Goal: Task Accomplishment & Management: Manage account settings

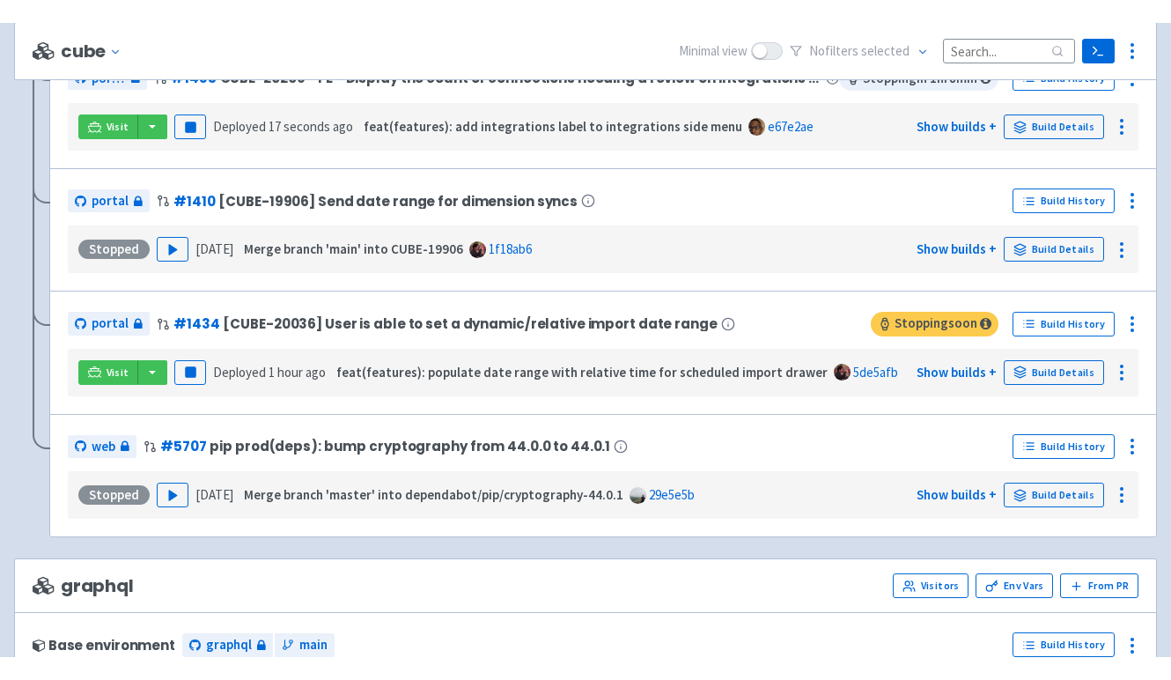
scroll to position [896, 0]
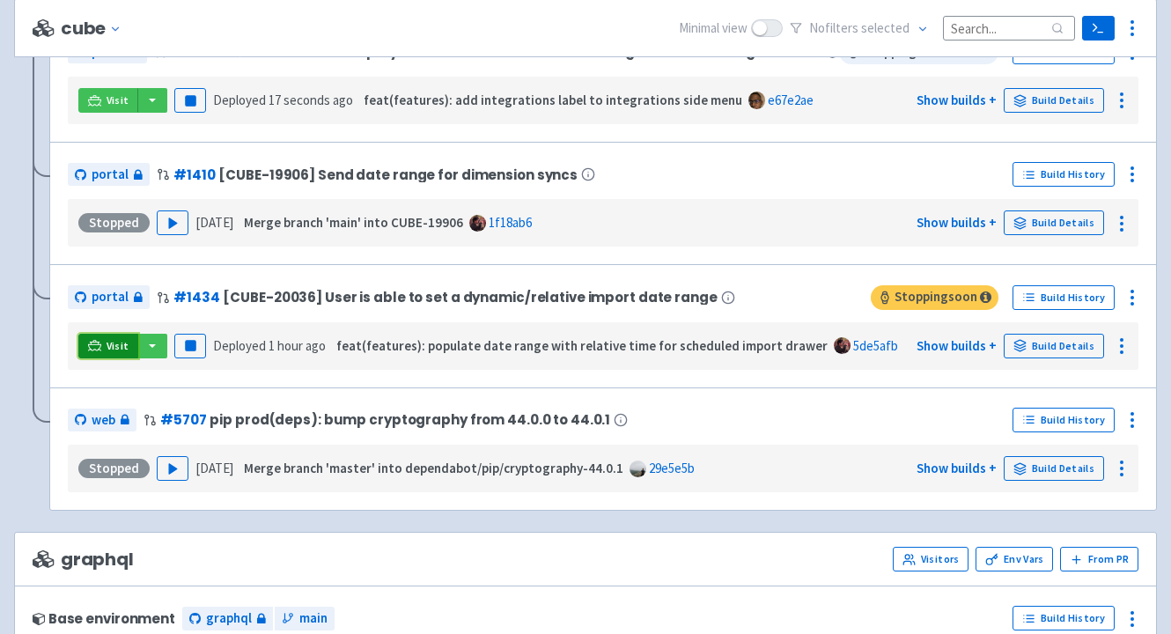
click at [117, 350] on span "Visit" at bounding box center [118, 346] width 23 height 14
click at [318, 33] on div "cube Change env Minimal view No filter s selected Terminal Settings Application…" at bounding box center [585, 28] width 1143 height 58
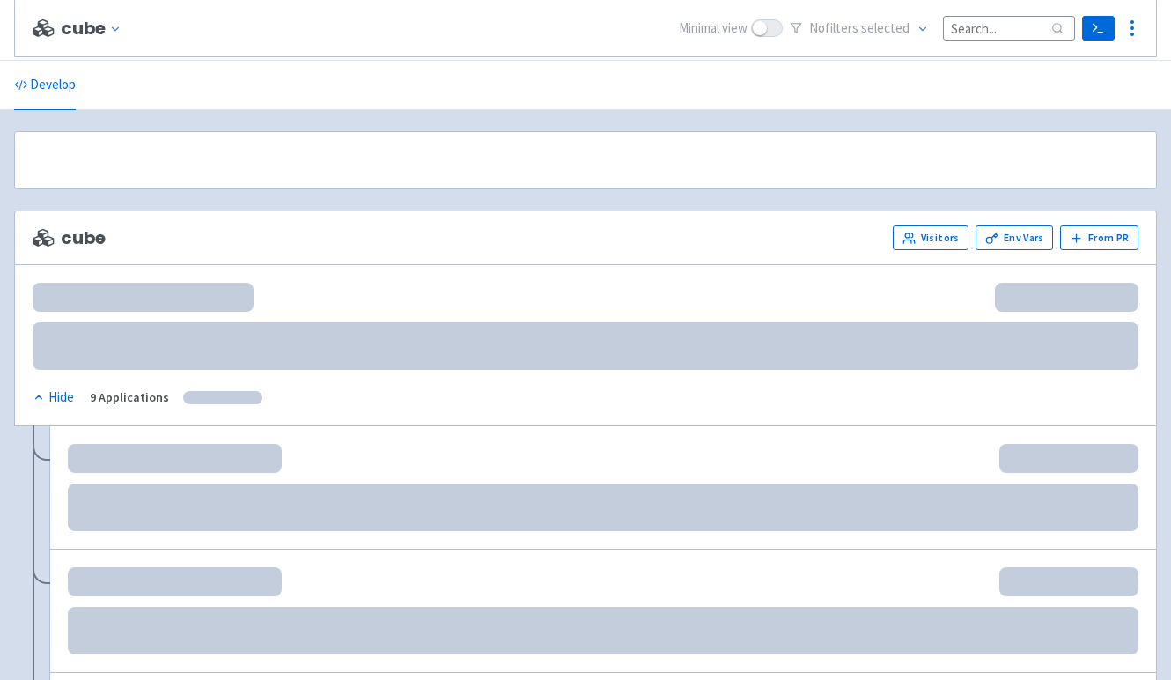
scroll to position [896, 0]
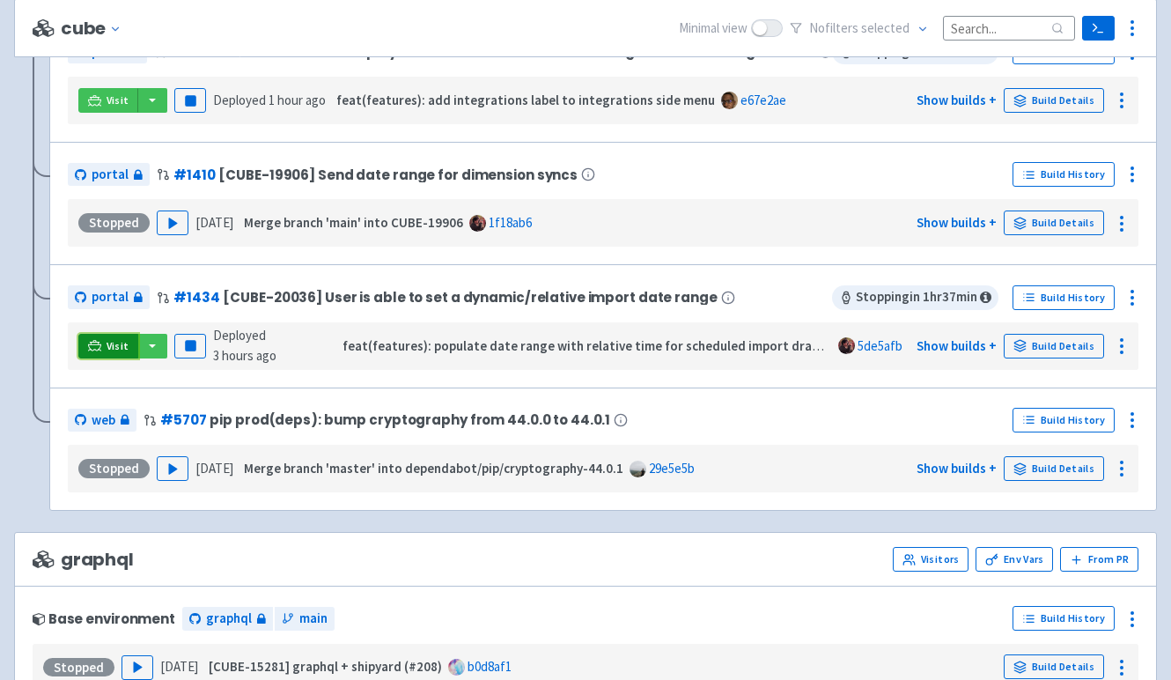
click at [103, 347] on link "Visit" at bounding box center [108, 346] width 60 height 25
click at [1136, 295] on icon at bounding box center [1132, 297] width 21 height 21
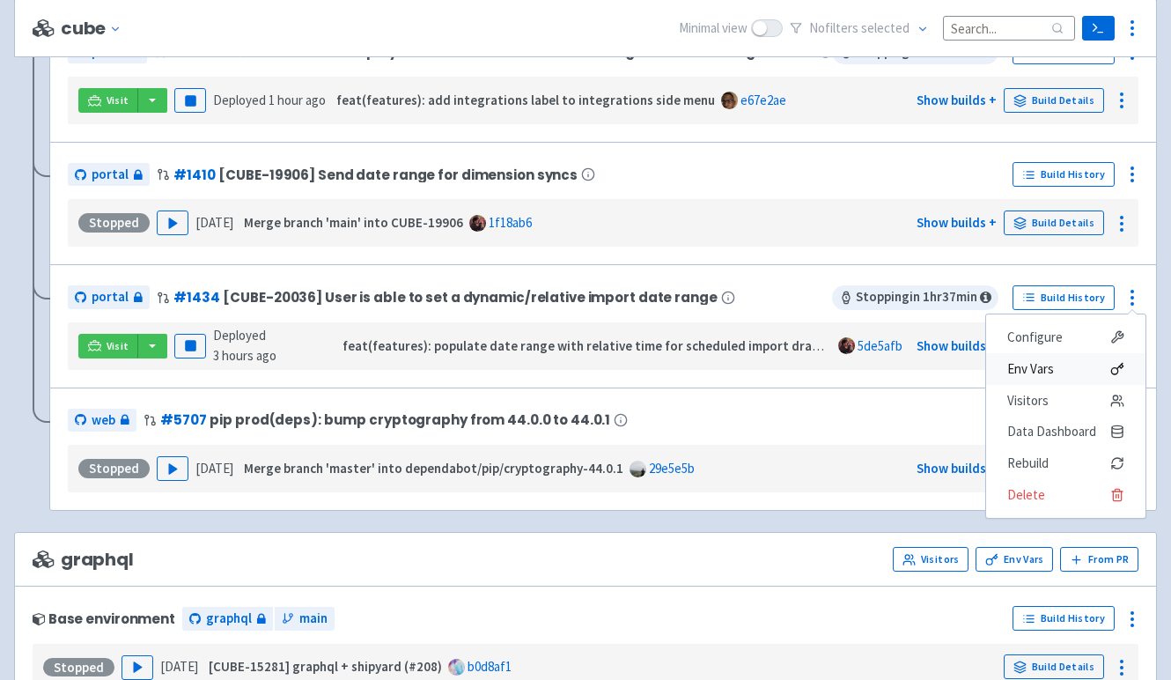
click at [1074, 365] on span "Env Vars" at bounding box center [1065, 369] width 117 height 25
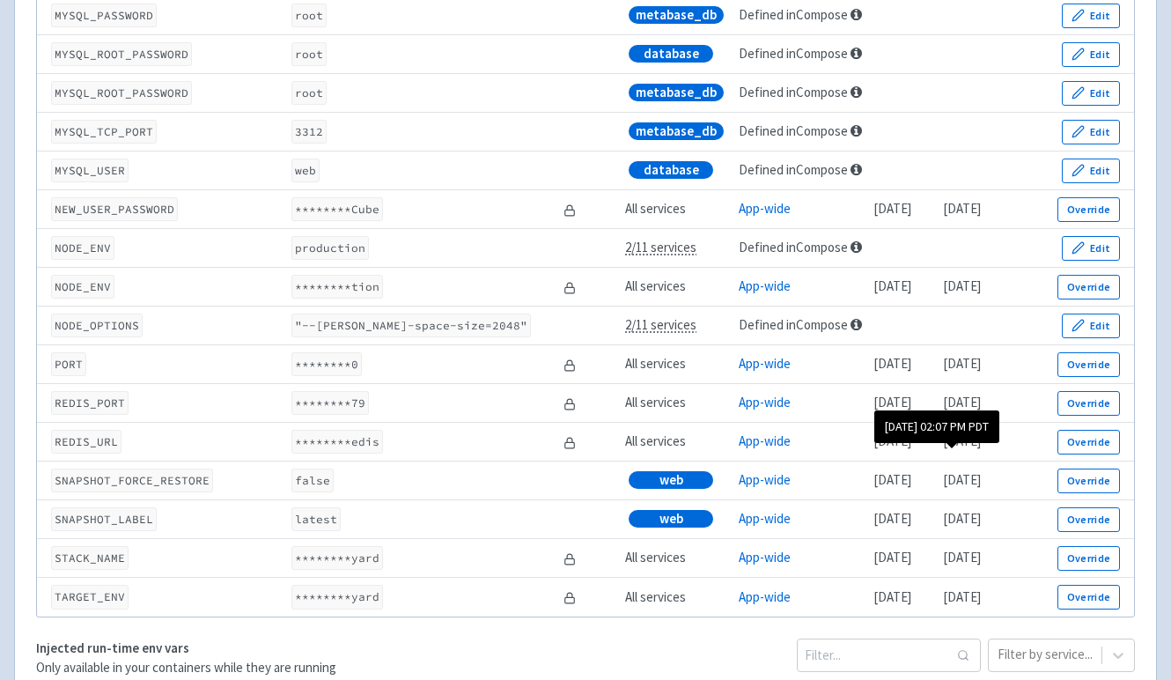
scroll to position [2492, 0]
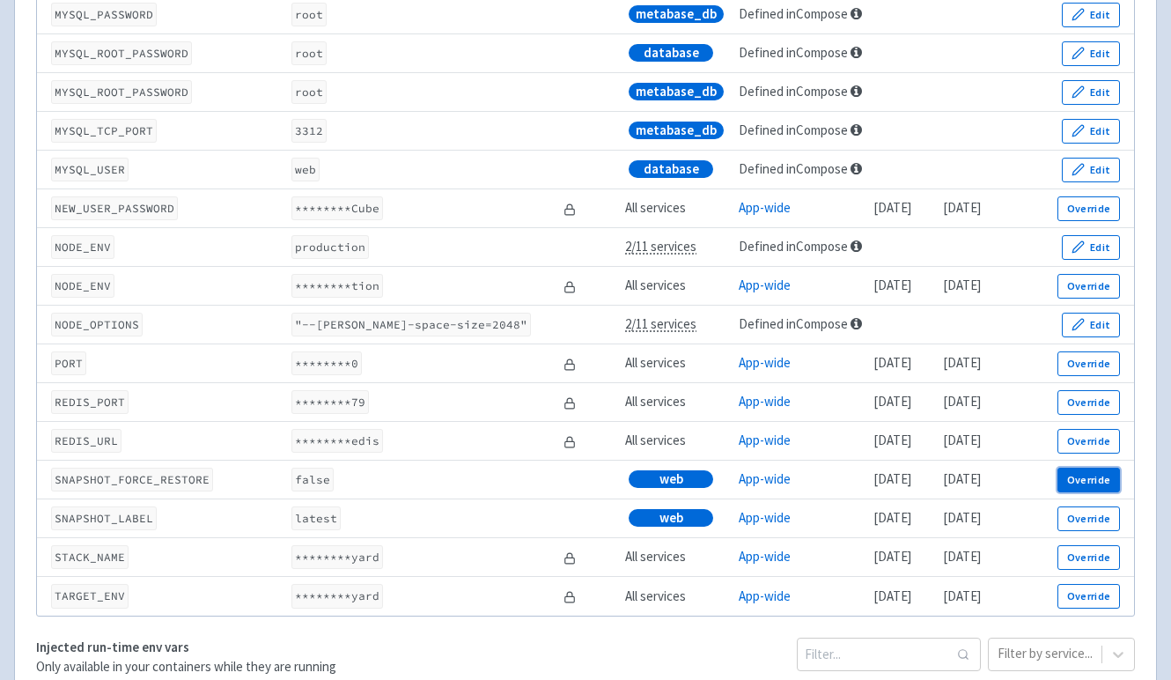
click at [1086, 492] on button "Override" at bounding box center [1088, 480] width 63 height 25
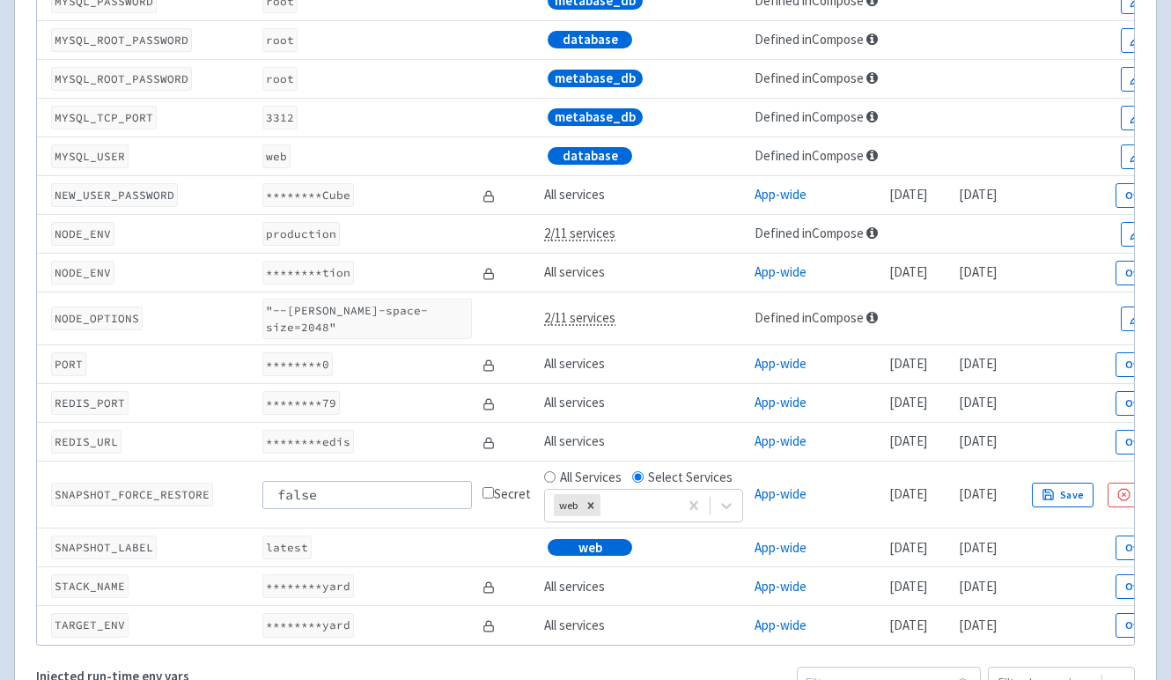
click at [387, 489] on input "false" at bounding box center [366, 495] width 209 height 28
click at [350, 490] on input "false" at bounding box center [366, 495] width 209 height 28
type input "true"
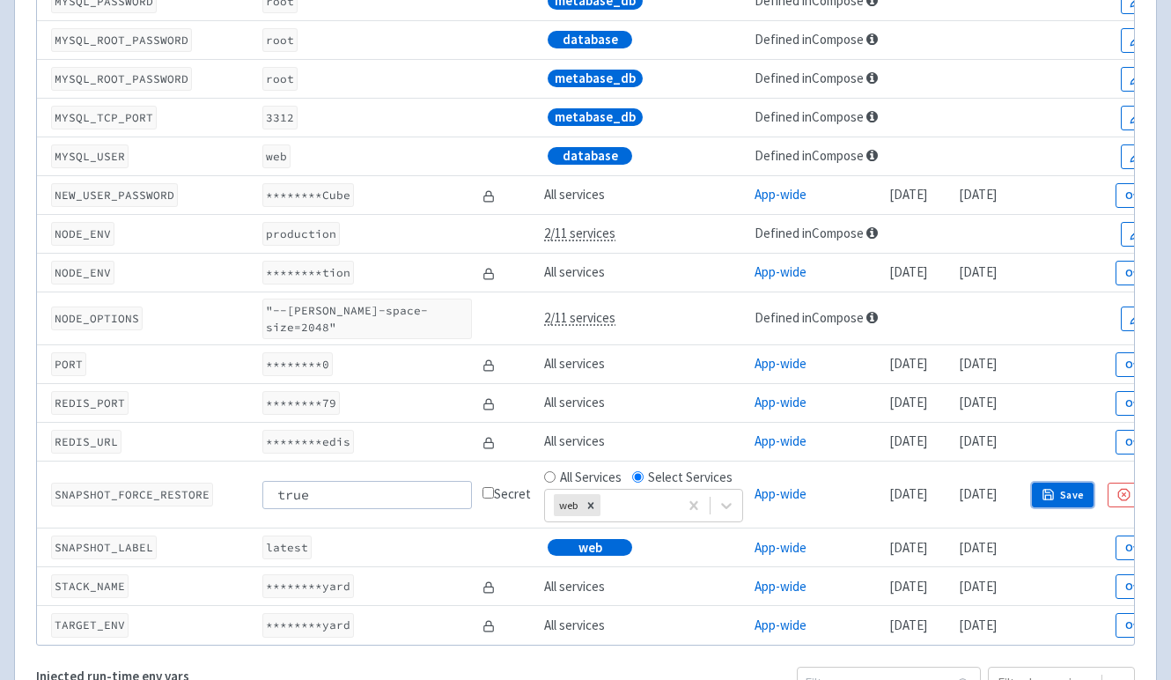
click at [1093, 490] on button "Save" at bounding box center [1063, 494] width 62 height 25
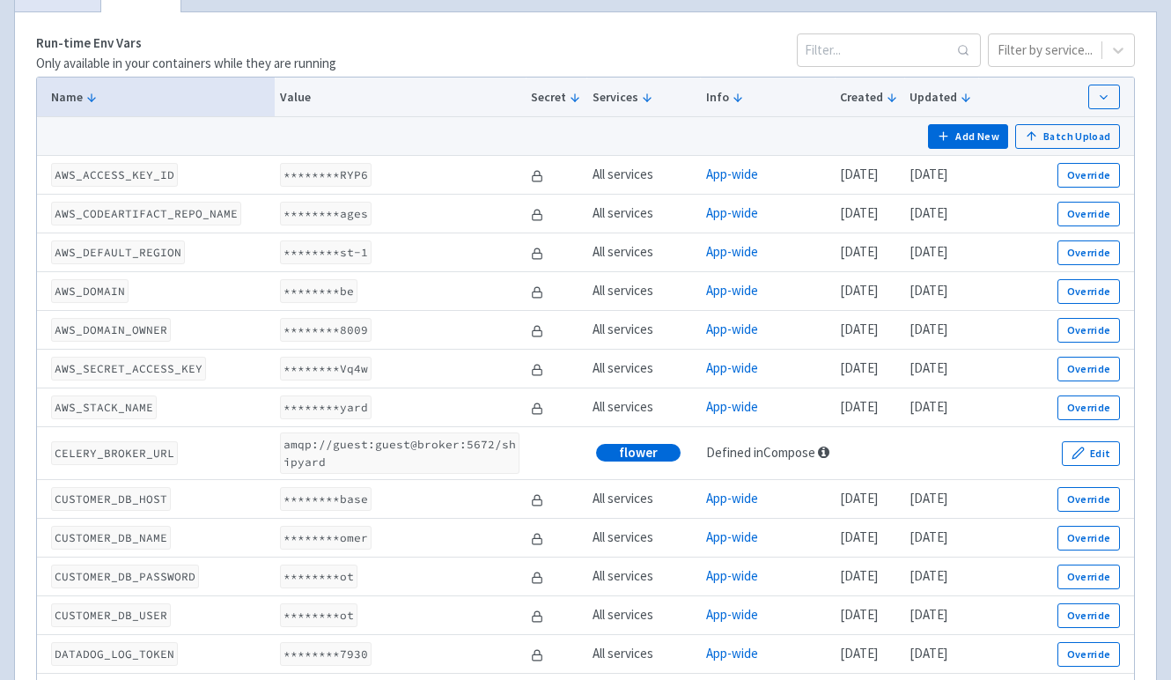
scroll to position [0, 0]
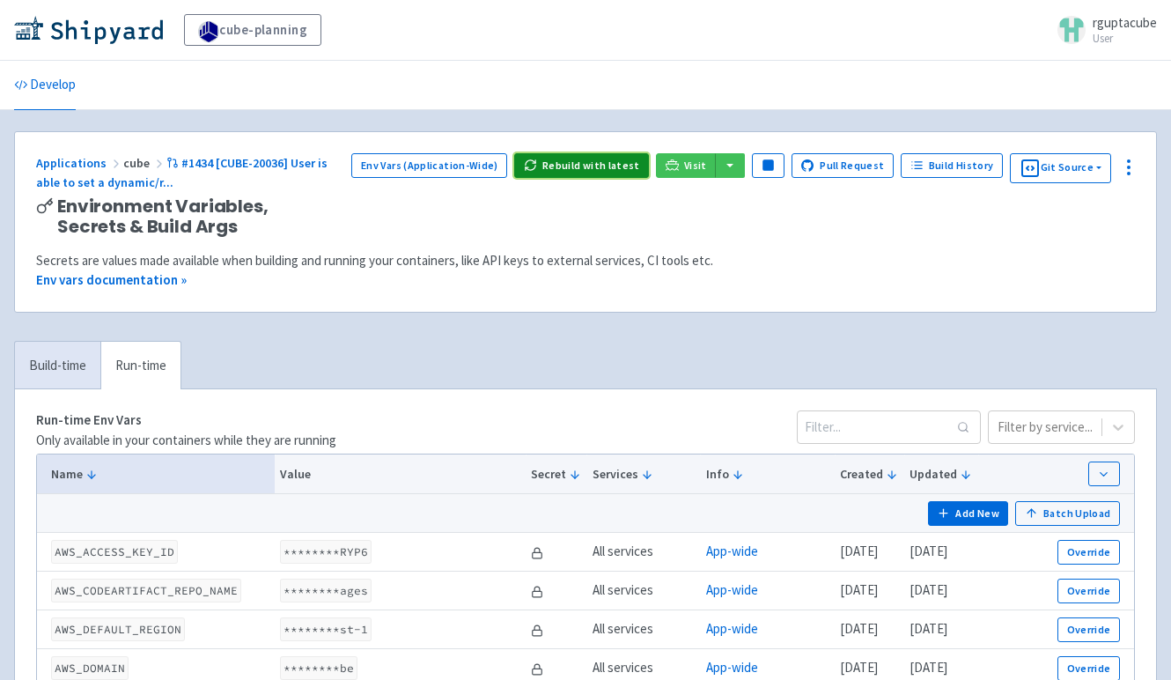
click at [595, 161] on button "Rebuild with latest" at bounding box center [581, 165] width 135 height 25
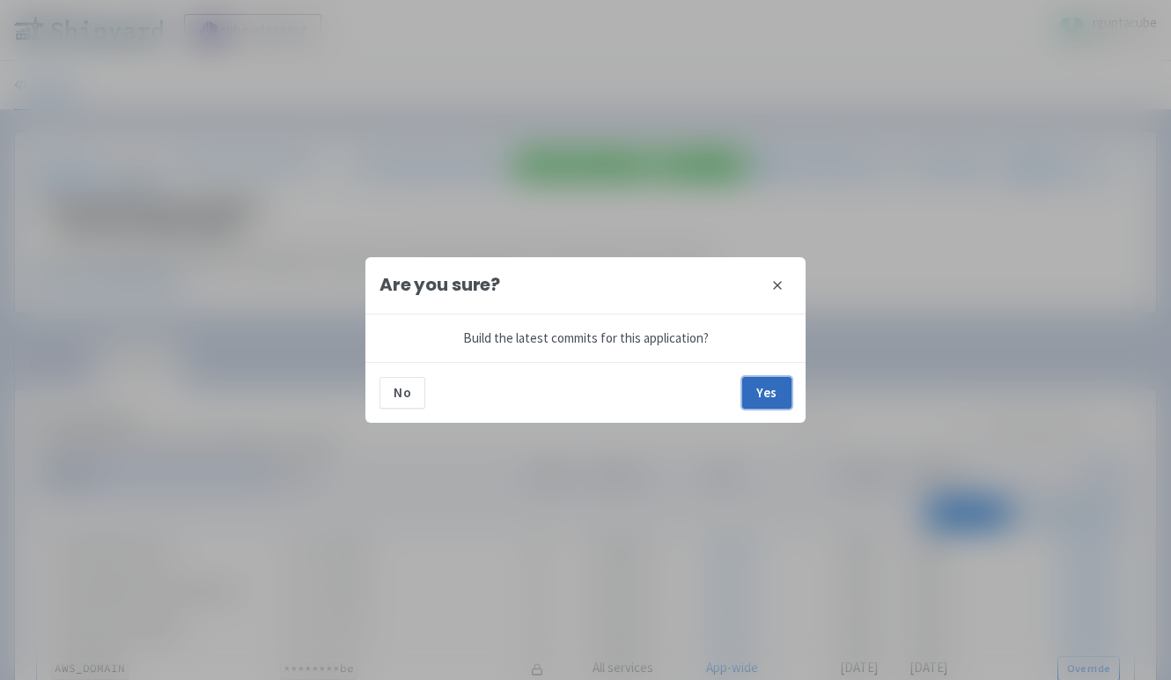
click at [765, 381] on button "Yes" at bounding box center [766, 393] width 49 height 32
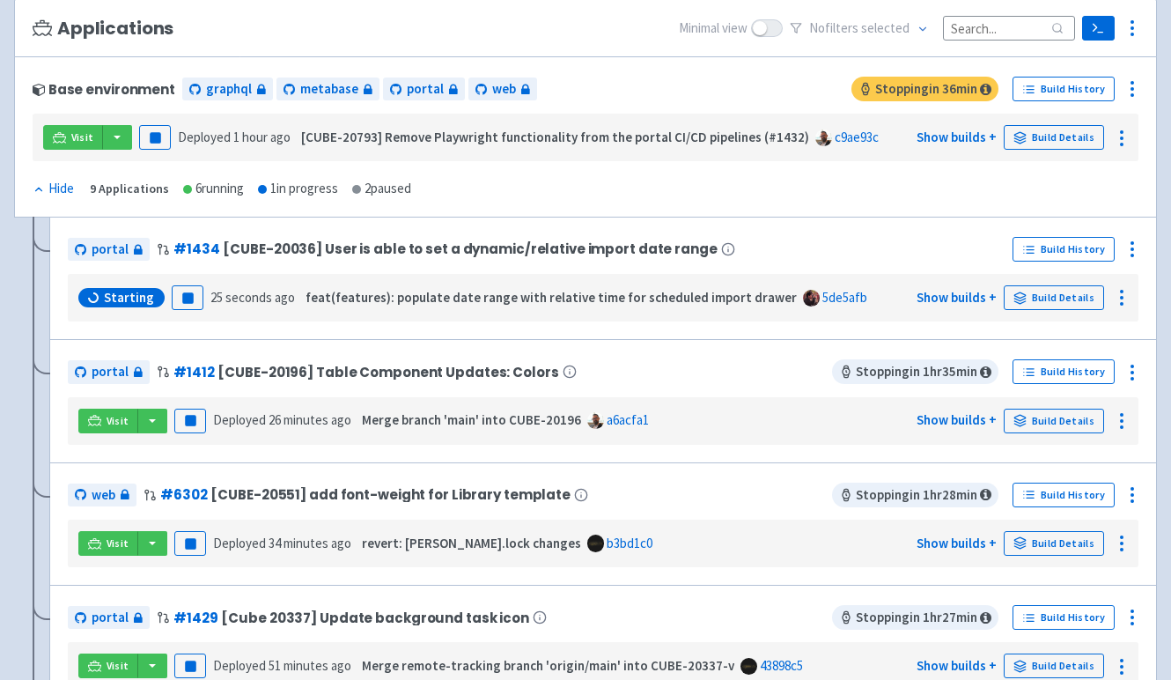
scroll to position [209, 0]
